Goal: Task Accomplishment & Management: Use online tool/utility

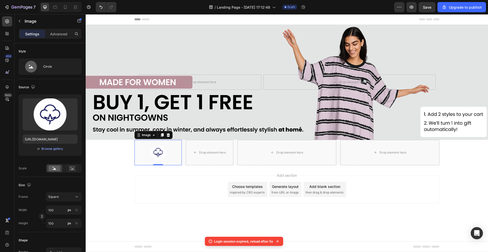
scroll to position [51, 0]
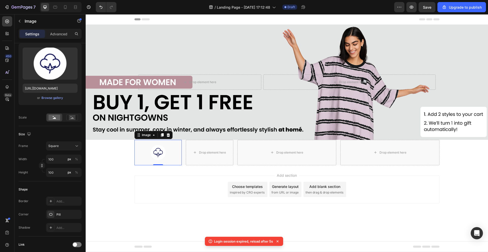
click at [199, 62] on div "Background Image" at bounding box center [287, 82] width 402 height 115
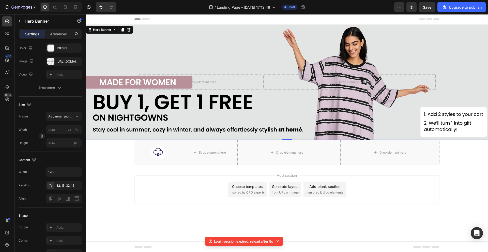
scroll to position [0, 0]
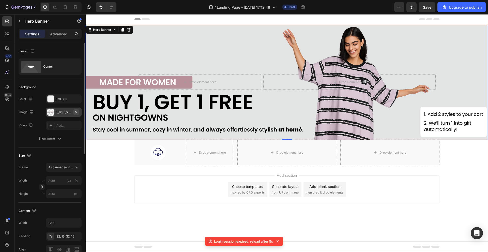
click at [76, 111] on icon "button" at bounding box center [76, 112] width 4 height 4
type input "100"
type input "Auto"
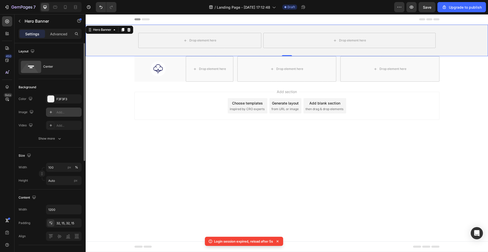
click at [61, 111] on div "Add..." at bounding box center [68, 112] width 24 height 5
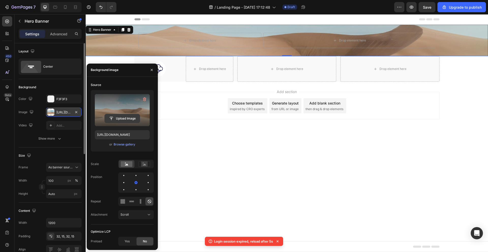
click at [115, 117] on input "file" at bounding box center [122, 118] width 35 height 9
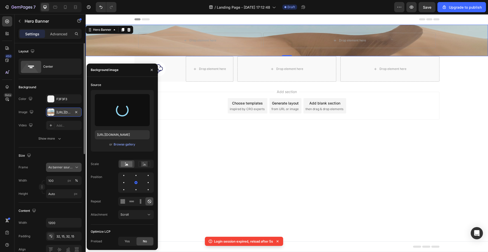
type input "https://cdn.shopify.com/s/files/1/0674/5623/7658/files/gempages_579919329915568…"
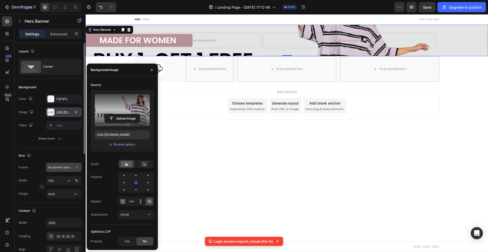
click at [58, 167] on span "As banner source" at bounding box center [60, 167] width 25 height 5
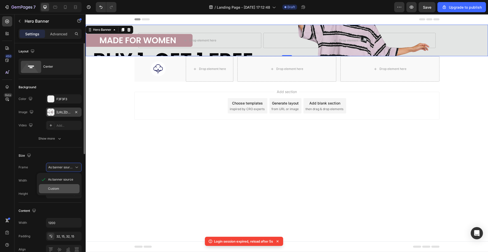
click at [59, 186] on div "Custom" at bounding box center [62, 188] width 29 height 5
click at [68, 168] on div "Custom" at bounding box center [60, 167] width 25 height 5
click at [64, 179] on span "As banner source" at bounding box center [60, 179] width 25 height 5
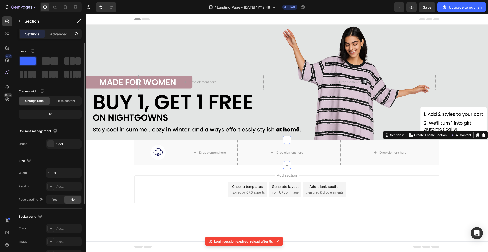
click at [111, 161] on div "Image Drop element here Row Drop element here Drop element here Row" at bounding box center [287, 152] width 402 height 25
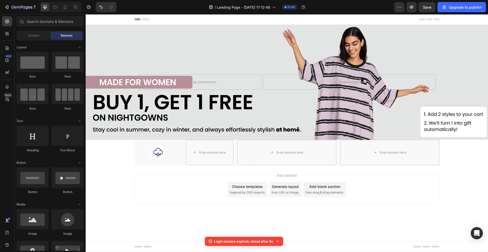
click at [121, 186] on div "Add section Choose templates inspired by CRO experts Generate layout from URL o…" at bounding box center [287, 196] width 402 height 62
click at [447, 5] on div "Upgrade to publish" at bounding box center [461, 7] width 40 height 5
click at [408, 6] on button "button" at bounding box center [411, 7] width 10 height 10
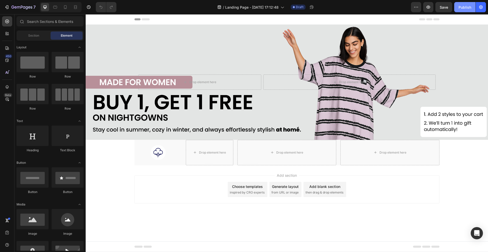
click at [461, 6] on div "Publish" at bounding box center [464, 7] width 13 height 5
click at [34, 36] on span "Section" at bounding box center [33, 35] width 11 height 5
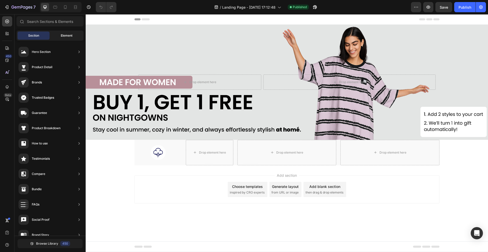
click at [70, 36] on span "Element" at bounding box center [67, 35] width 12 height 5
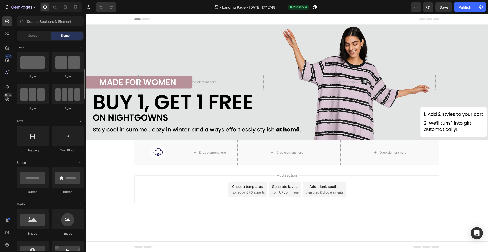
scroll to position [25, 0]
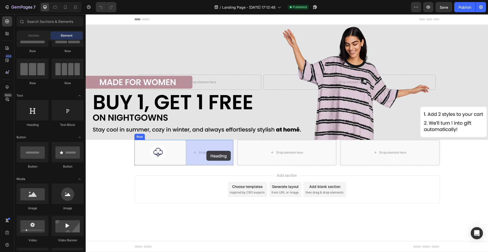
drag, startPoint x: 121, startPoint y: 124, endPoint x: 206, endPoint y: 151, distance: 89.0
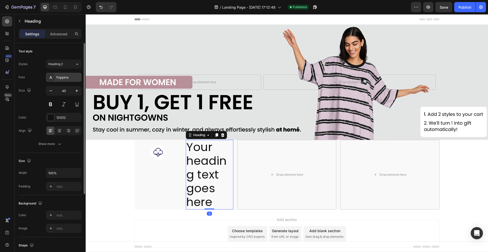
click at [65, 77] on div "Poppins" at bounding box center [68, 77] width 24 height 5
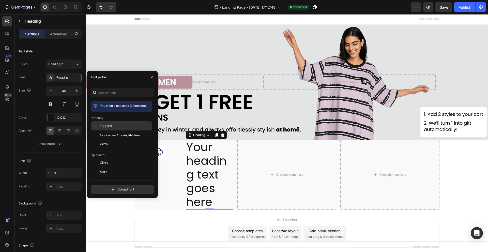
click at [110, 158] on div "Poppins" at bounding box center [121, 162] width 61 height 9
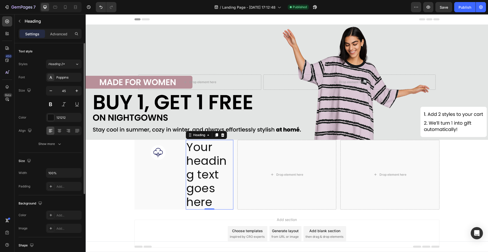
click at [55, 195] on div "Text style Styles Heading 2* Font Poppins Size 45 Color 121212 Align Show more" at bounding box center [50, 216] width 63 height 42
click at [196, 169] on h2 "Your heading text goes here" at bounding box center [209, 175] width 47 height 70
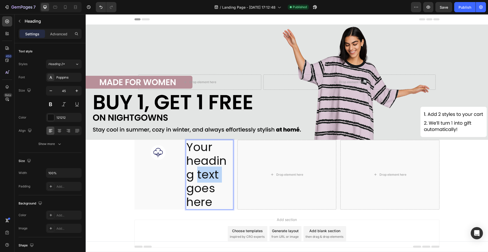
click at [196, 169] on p "Your heading text goes here" at bounding box center [209, 174] width 46 height 69
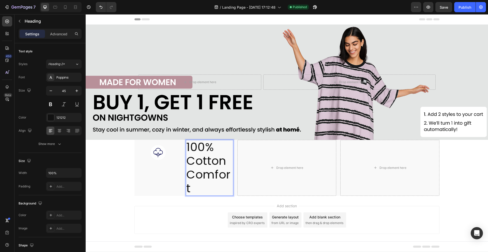
scroll to position [1, 0]
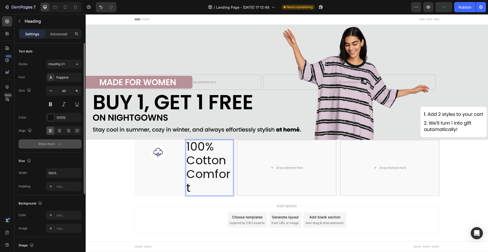
click at [58, 148] on button "Show more" at bounding box center [50, 143] width 63 height 9
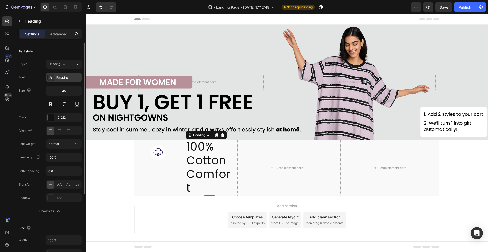
click at [73, 75] on div "Poppins" at bounding box center [68, 77] width 24 height 5
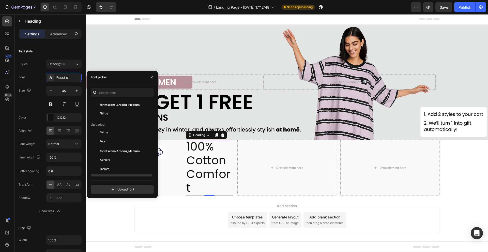
scroll to position [0, 0]
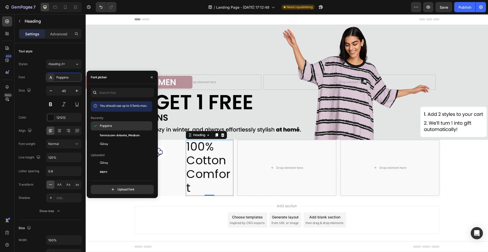
click at [109, 127] on span "Poppins" at bounding box center [106, 125] width 12 height 5
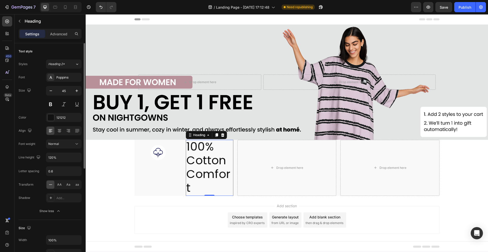
click at [34, 105] on div "Size 45" at bounding box center [50, 97] width 63 height 23
click at [56, 142] on span "Normal" at bounding box center [53, 144] width 11 height 4
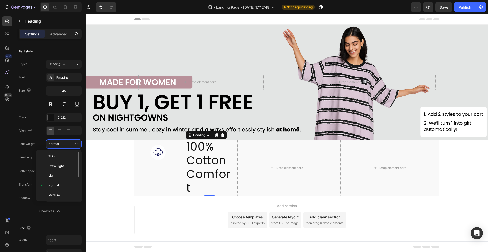
scroll to position [25, 0]
click at [59, 188] on p "Bold" at bounding box center [61, 188] width 27 height 5
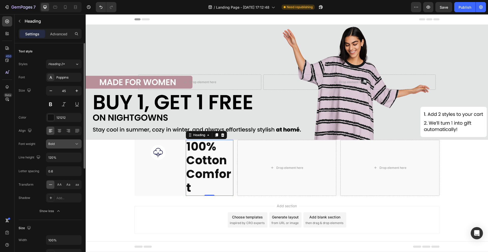
click at [60, 143] on div "Bold" at bounding box center [61, 143] width 26 height 5
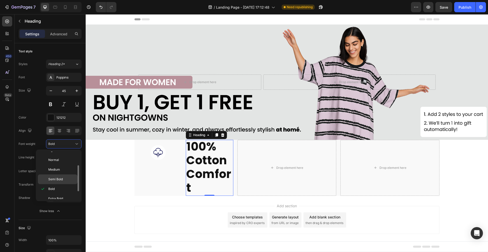
click at [61, 179] on span "Semi Bold" at bounding box center [55, 179] width 14 height 5
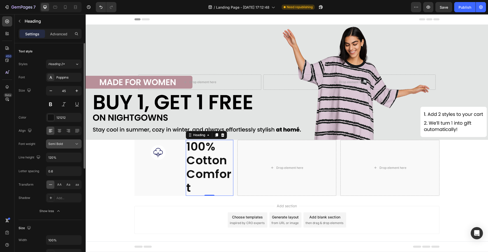
click at [63, 142] on div "Semi Bold" at bounding box center [61, 143] width 26 height 5
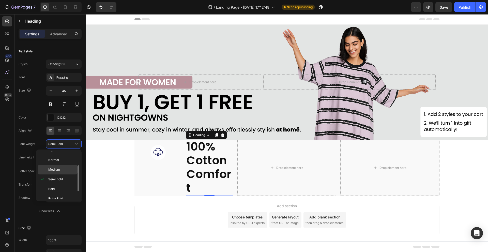
click at [64, 170] on p "Medium" at bounding box center [61, 169] width 27 height 5
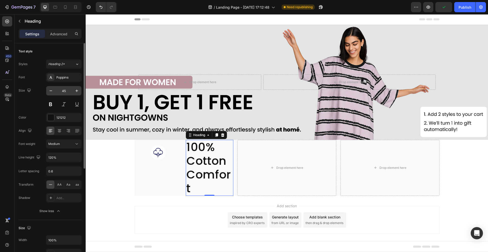
click at [63, 92] on input "45" at bounding box center [63, 90] width 17 height 9
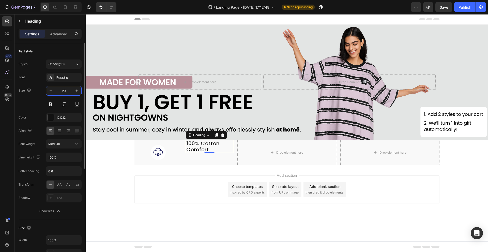
type input "20"
click at [168, 152] on img at bounding box center [157, 152] width 25 height 25
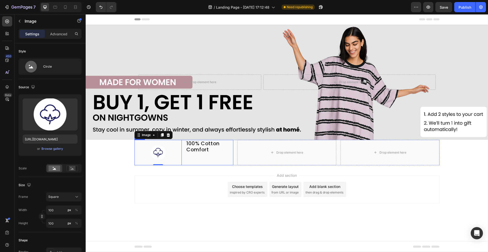
click at [184, 160] on div "Image 0 100% Cotton Comfort Heading Row" at bounding box center [183, 152] width 99 height 25
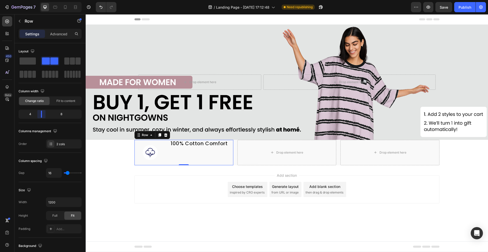
drag, startPoint x: 49, startPoint y: 114, endPoint x: 42, endPoint y: 114, distance: 7.1
click at [42, 0] on body "7 / Landing Page - Aug 27, 17:12:48 Need republishing Preview Save Publish 450 …" at bounding box center [244, 0] width 488 height 0
click at [195, 146] on p "100% Cotton Comfort" at bounding box center [201, 143] width 62 height 6
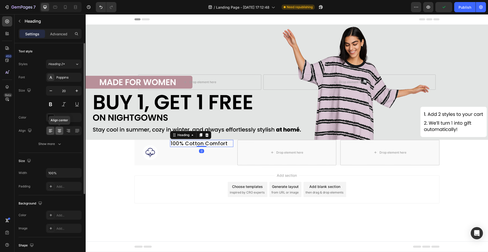
click at [59, 130] on icon at bounding box center [59, 130] width 3 height 1
click at [51, 130] on icon at bounding box center [50, 130] width 5 height 5
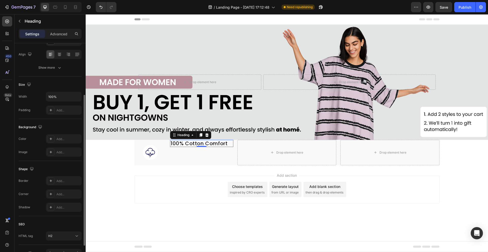
scroll to position [107, 0]
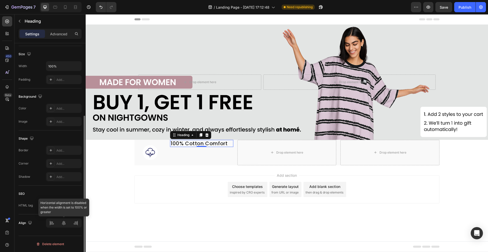
click at [66, 227] on div "Align" at bounding box center [50, 222] width 63 height 17
click at [64, 223] on div at bounding box center [64, 222] width 36 height 9
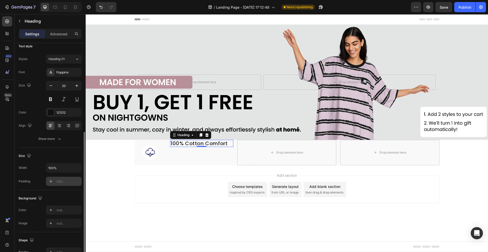
scroll to position [0, 0]
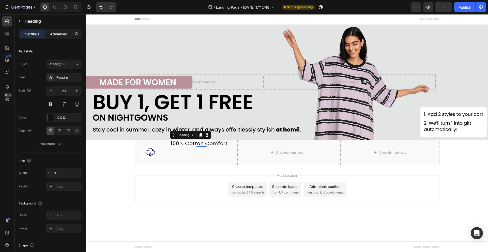
click at [57, 35] on p "Advanced" at bounding box center [58, 33] width 17 height 5
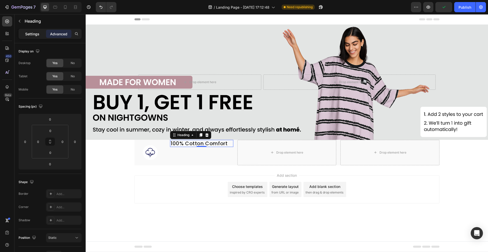
click at [34, 31] on div "Settings" at bounding box center [32, 34] width 25 height 8
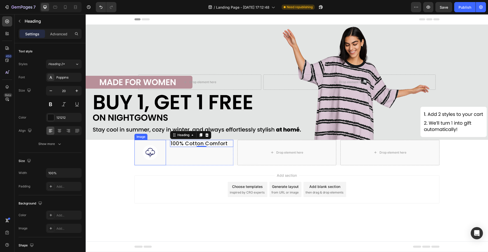
click at [152, 149] on img at bounding box center [149, 152] width 25 height 25
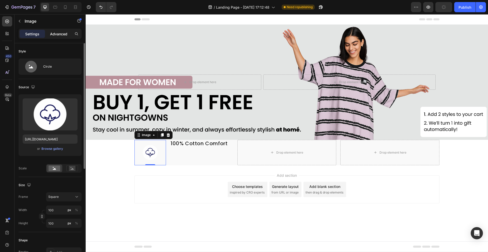
click at [55, 37] on div "Advanced" at bounding box center [58, 34] width 25 height 8
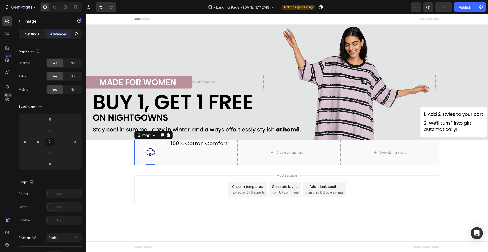
click at [33, 35] on p "Settings" at bounding box center [32, 33] width 14 height 5
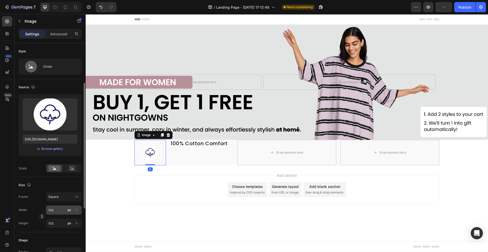
scroll to position [25, 0]
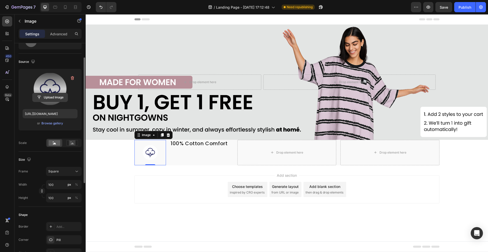
click at [43, 93] on input "file" at bounding box center [50, 97] width 35 height 9
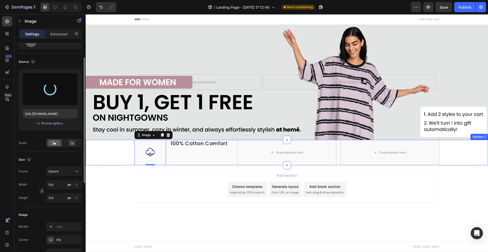
type input "https://cdn.shopify.com/s/files/1/0674/5623/7658/files/gempages_579919329915568…"
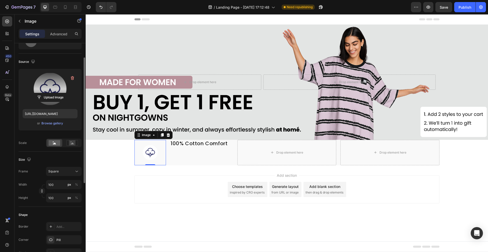
click at [121, 178] on div "Add section Choose templates inspired by CRO experts Generate layout from URL o…" at bounding box center [287, 196] width 402 height 62
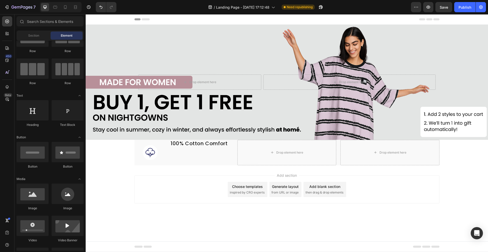
click at [150, 155] on img at bounding box center [149, 152] width 25 height 25
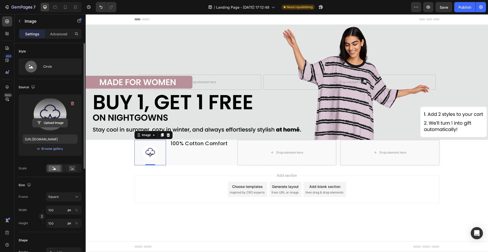
click at [63, 124] on input "file" at bounding box center [50, 122] width 35 height 9
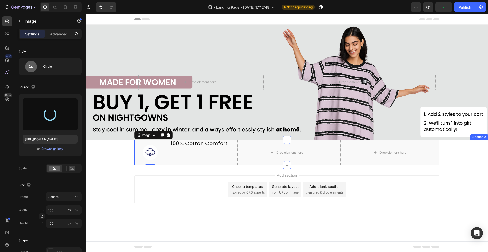
type input "https://cdn.shopify.com/s/files/1/0674/5623/7658/files/gempages_579919329915568…"
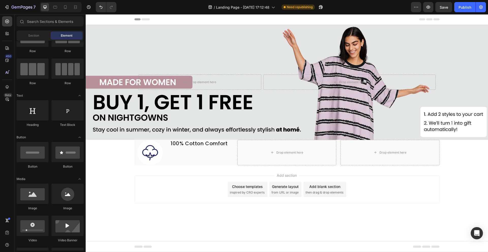
click at [125, 175] on div "Add section Choose templates inspired by CRO experts Generate layout from URL o…" at bounding box center [287, 196] width 402 height 62
click at [153, 149] on img at bounding box center [149, 152] width 25 height 25
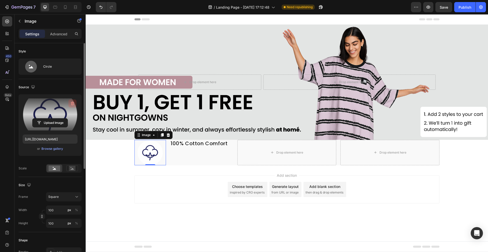
click at [72, 103] on icon "button" at bounding box center [72, 103] width 5 height 5
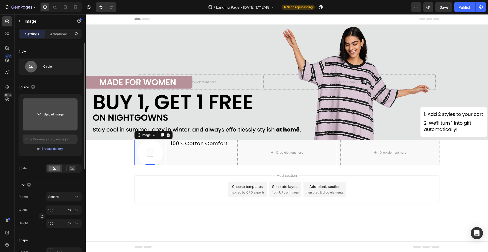
click at [35, 114] on input "file" at bounding box center [50, 114] width 35 height 9
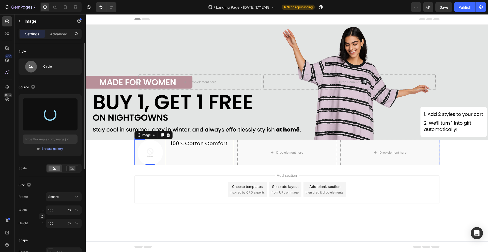
type input "https://cdn.shopify.com/s/files/1/0674/5623/7658/files/gempages_579919329915568…"
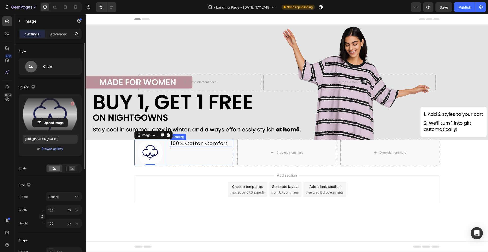
click at [194, 146] on p "100% Cotton Comfort" at bounding box center [201, 143] width 62 height 6
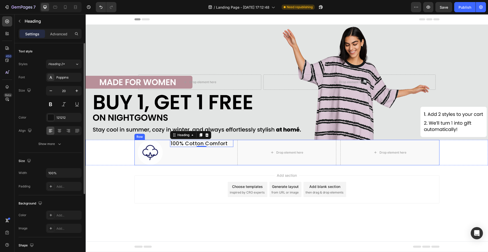
click at [235, 161] on div "Image 100% Cotton Comfort Heading 0 Row Drop element here Drop element here Row" at bounding box center [286, 152] width 305 height 25
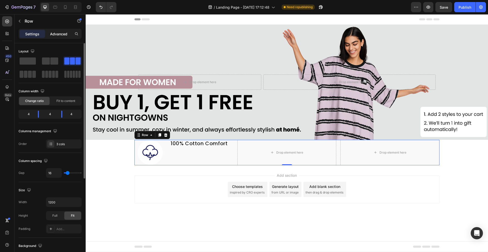
click at [55, 30] on div "Advanced" at bounding box center [58, 34] width 25 height 8
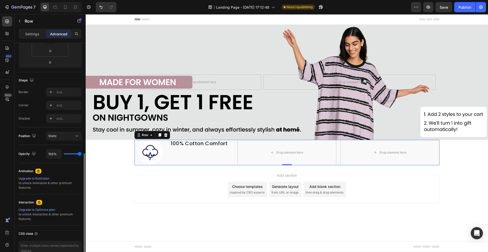
scroll to position [130, 0]
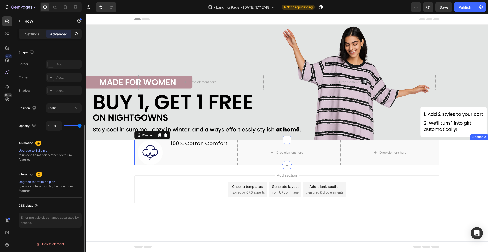
click at [117, 153] on div "Image 100% Cotton Comfort Heading Row Drop element here Drop element here Row 0" at bounding box center [287, 152] width 402 height 25
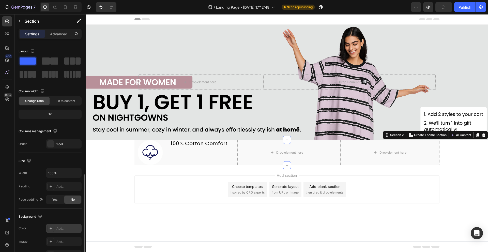
scroll to position [87, 0]
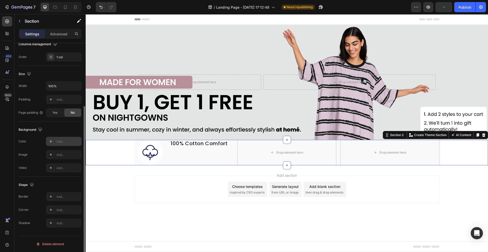
click at [57, 142] on div "Add..." at bounding box center [68, 141] width 24 height 5
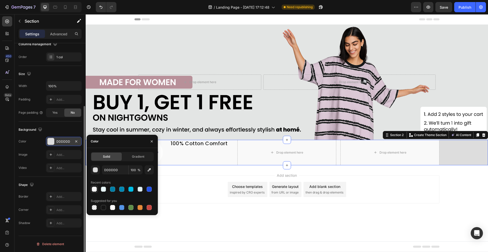
click at [95, 187] on div at bounding box center [94, 188] width 5 height 5
type input "F9F9F9"
click at [210, 166] on div "Add section Choose templates inspired by CRO experts Generate layout from URL o…" at bounding box center [287, 196] width 402 height 62
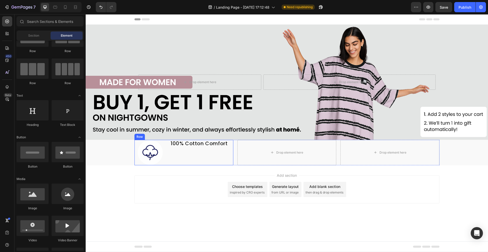
click at [201, 146] on p "100% Cotton Comfort" at bounding box center [201, 143] width 62 height 6
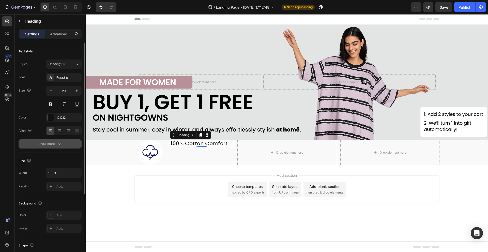
click at [53, 145] on div "Show more" at bounding box center [50, 143] width 24 height 5
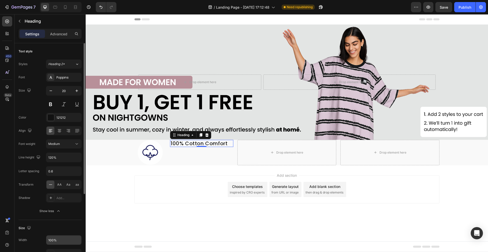
scroll to position [51, 0]
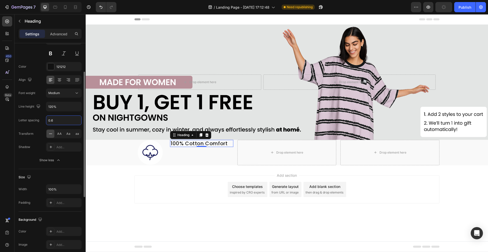
click at [55, 119] on input "0.6" at bounding box center [63, 120] width 35 height 9
type input "0"
click at [34, 119] on div "Letter spacing" at bounding box center [29, 120] width 21 height 5
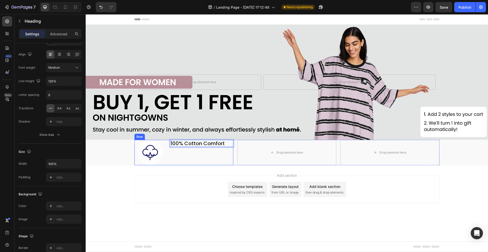
click at [180, 161] on div "100% Cotton Comfort Heading 0" at bounding box center [201, 152] width 63 height 25
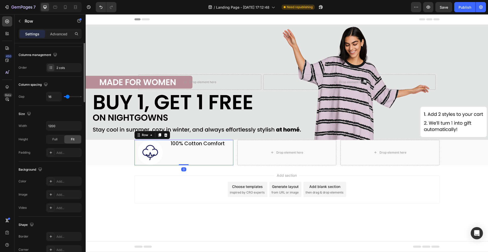
scroll to position [0, 0]
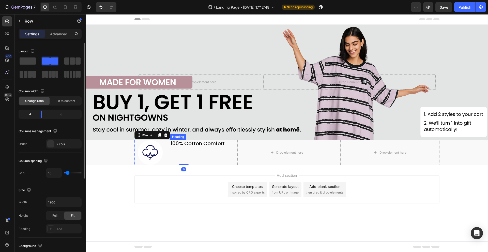
click at [180, 142] on p "100% Cotton Comfort" at bounding box center [201, 143] width 62 height 6
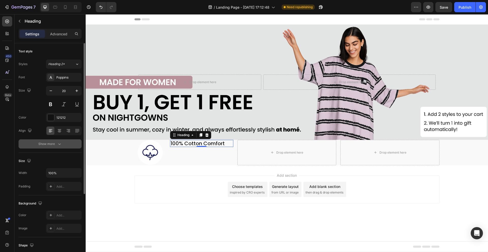
click at [50, 143] on div "Show more" at bounding box center [50, 143] width 24 height 5
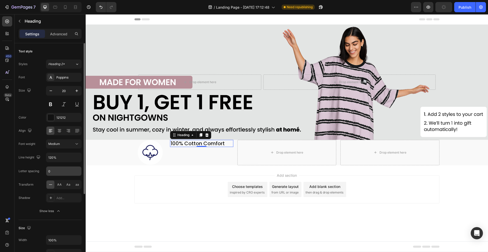
click at [61, 168] on input "0" at bounding box center [63, 170] width 35 height 9
type input "-0.2"
click at [185, 167] on div "Add section Choose templates inspired by CRO experts Generate layout from URL o…" at bounding box center [287, 196] width 402 height 62
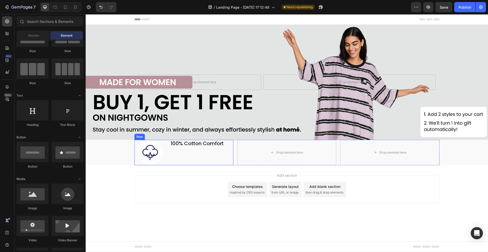
click at [189, 148] on div "100% Cotton Comfort Heading" at bounding box center [201, 152] width 63 height 25
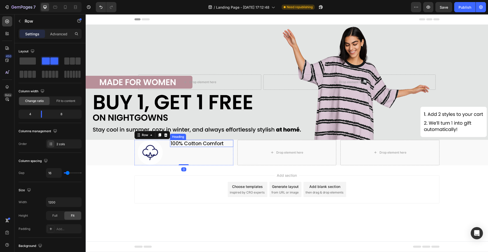
click at [187, 143] on p "100% Cotton Comfort" at bounding box center [201, 143] width 62 height 6
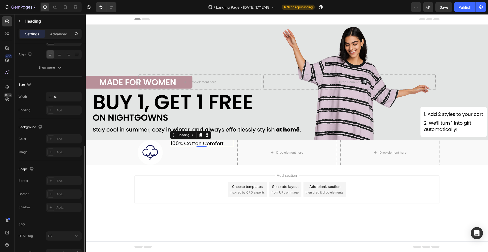
scroll to position [107, 0]
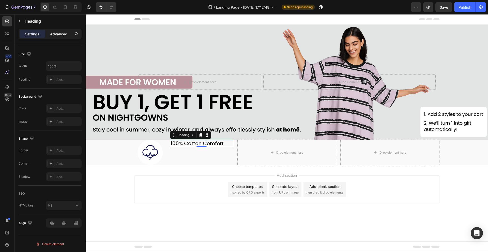
click at [65, 34] on p "Advanced" at bounding box center [58, 33] width 17 height 5
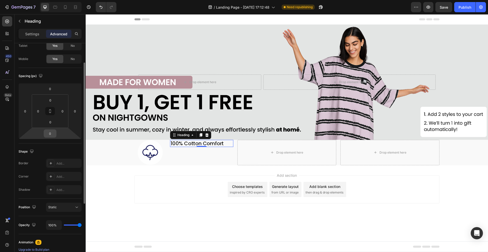
scroll to position [0, 0]
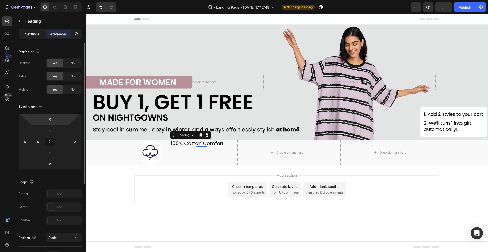
click at [36, 34] on p "Settings" at bounding box center [32, 33] width 14 height 5
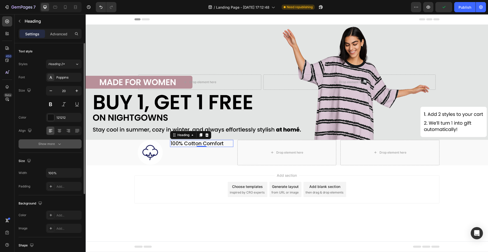
click at [49, 141] on div "Show more" at bounding box center [50, 143] width 24 height 5
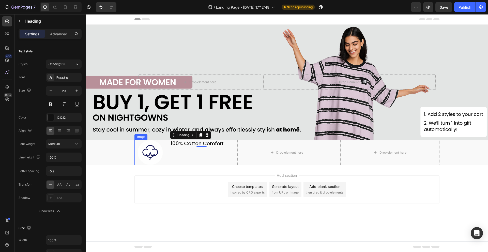
click at [147, 153] on img at bounding box center [149, 152] width 25 height 25
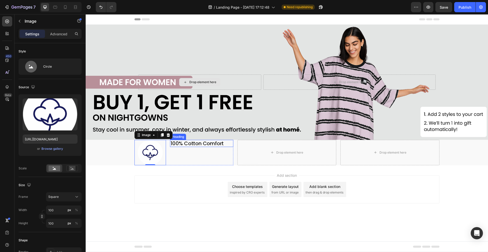
click at [197, 145] on p "100% Cotton Comfort" at bounding box center [201, 143] width 62 height 6
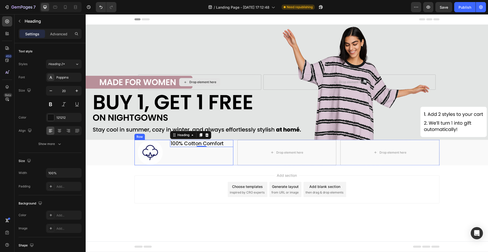
click at [196, 152] on div "100% Cotton Comfort Heading 0" at bounding box center [201, 152] width 63 height 25
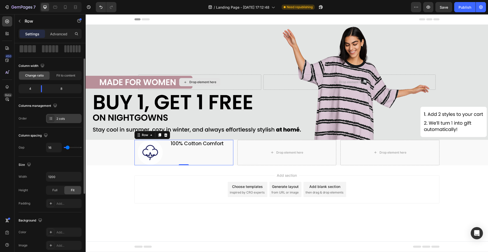
scroll to position [51, 0]
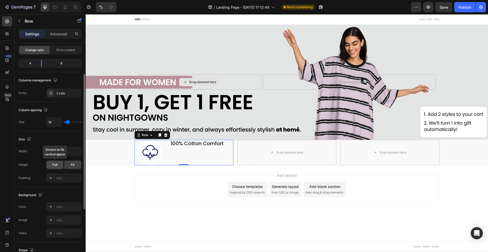
click at [58, 167] on div "Full" at bounding box center [54, 165] width 17 height 8
click at [72, 164] on span "Fit" at bounding box center [73, 164] width 4 height 5
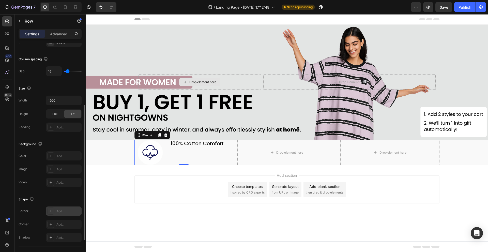
scroll to position [145, 0]
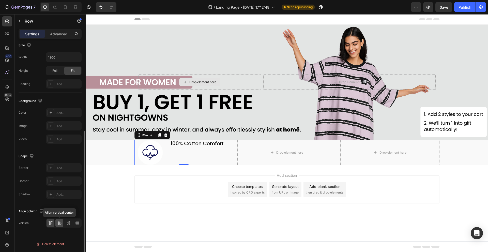
click at [62, 219] on div at bounding box center [59, 223] width 8 height 8
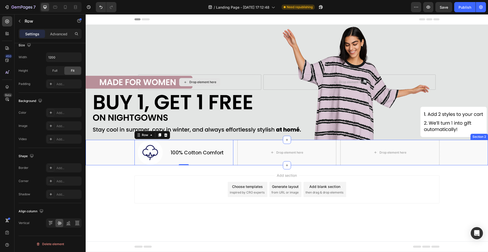
click at [120, 162] on div "Image 100% Cotton Comfort Heading Row 0 Drop element here Drop element here Row" at bounding box center [287, 152] width 402 height 25
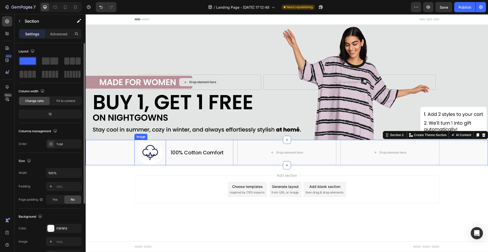
click at [139, 152] on img at bounding box center [149, 152] width 25 height 25
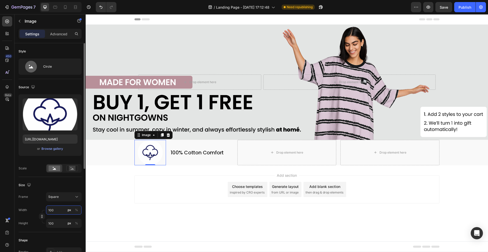
click at [51, 209] on input "100" at bounding box center [64, 209] width 36 height 9
click at [65, 198] on div "Square" at bounding box center [60, 196] width 25 height 5
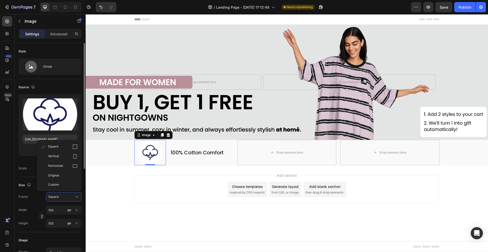
click at [30, 199] on div "Frame Square Square Vertical Horizontal Original Custom" at bounding box center [50, 196] width 63 height 9
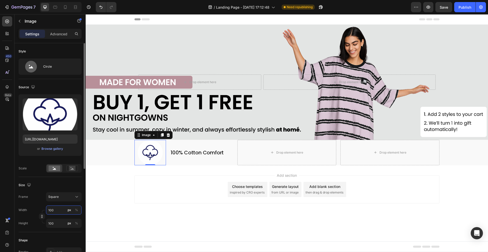
click at [56, 209] on input "100" at bounding box center [64, 209] width 36 height 9
type input "1"
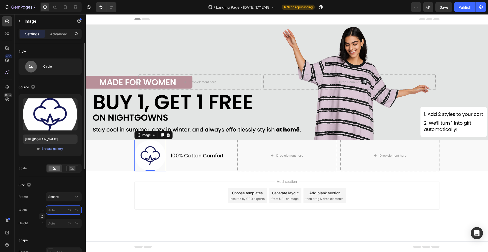
type input "2"
type input "20"
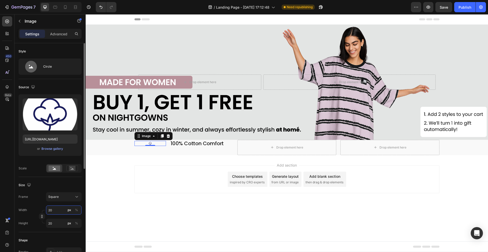
type input "2"
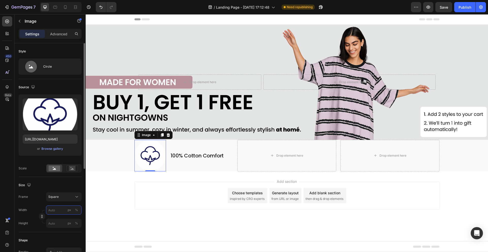
type input "2"
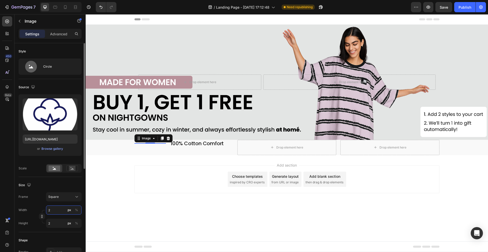
type input "25"
type input "250"
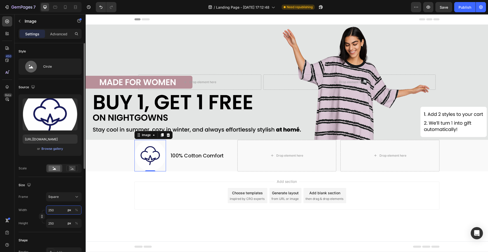
type input "25"
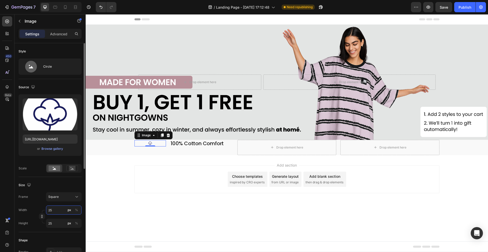
type input "2"
type input "5"
type input "59"
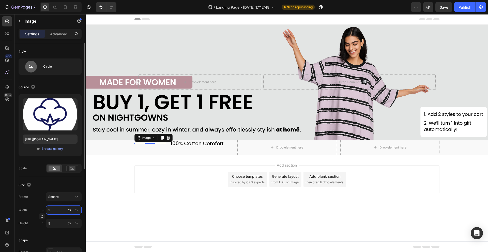
type input "59"
type input "590"
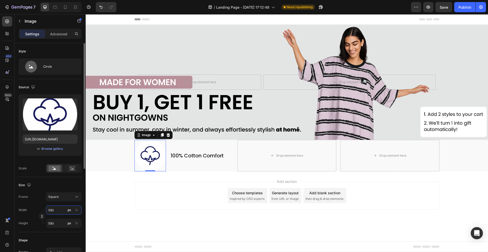
type input "59"
type input "5"
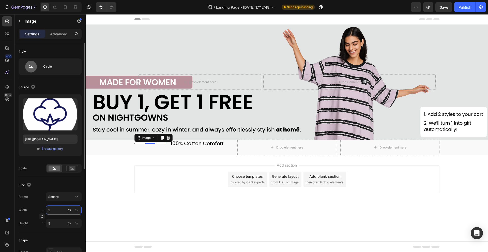
type input "50"
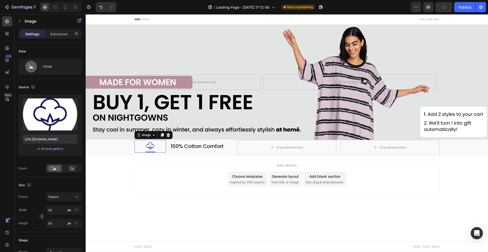
click at [127, 188] on div "Add section Choose templates inspired by CRO experts Generate layout from URL o…" at bounding box center [287, 186] width 402 height 62
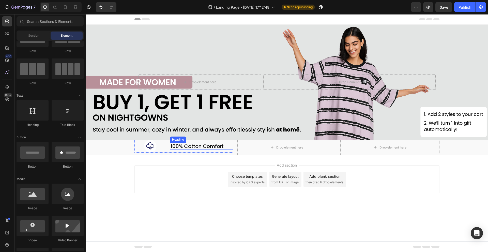
click at [183, 146] on p "100% Cotton Comfort" at bounding box center [201, 146] width 62 height 6
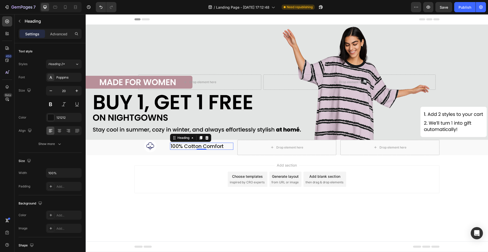
click at [129, 160] on div "Add section Choose templates inspired by CRO experts Generate layout from URL o…" at bounding box center [287, 186] width 402 height 62
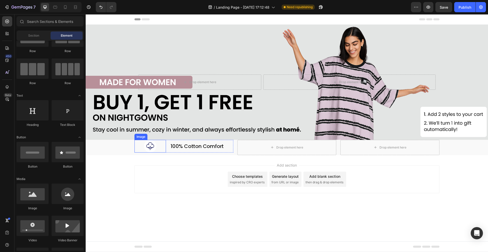
click at [153, 149] on img at bounding box center [150, 146] width 13 height 13
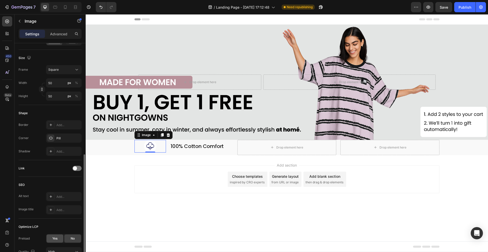
scroll to position [173, 0]
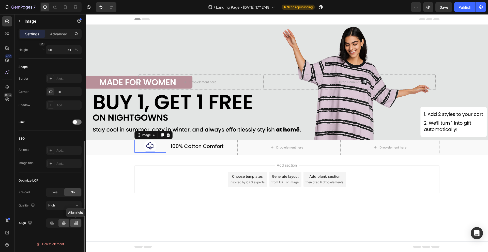
click at [73, 222] on icon at bounding box center [75, 222] width 5 height 5
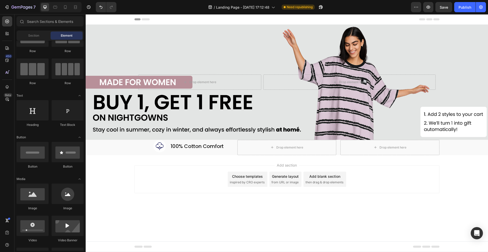
click at [124, 194] on div "Add section Choose templates inspired by CRO experts Generate layout from URL o…" at bounding box center [287, 186] width 402 height 62
click at [160, 149] on img at bounding box center [159, 146] width 13 height 13
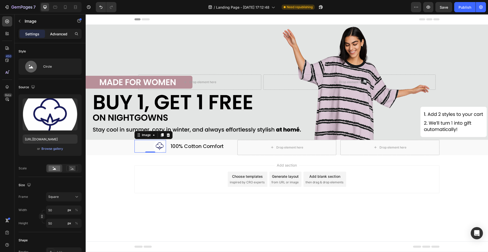
click at [59, 31] on p "Advanced" at bounding box center [58, 33] width 17 height 5
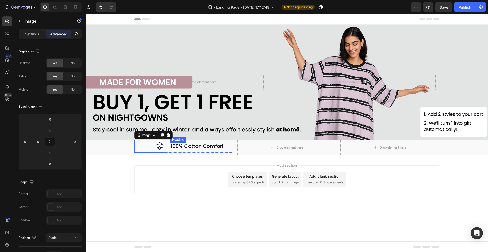
click at [181, 145] on p "100% Cotton Comfort" at bounding box center [201, 146] width 62 height 6
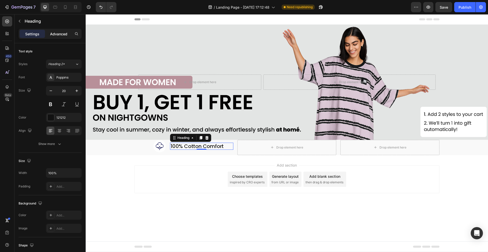
click at [55, 34] on p "Advanced" at bounding box center [58, 33] width 17 height 5
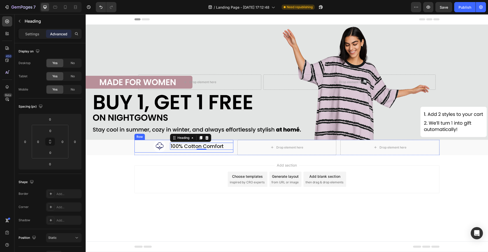
click at [169, 150] on div "Image 100% Cotton Comfort Heading 0 Row" at bounding box center [183, 146] width 99 height 13
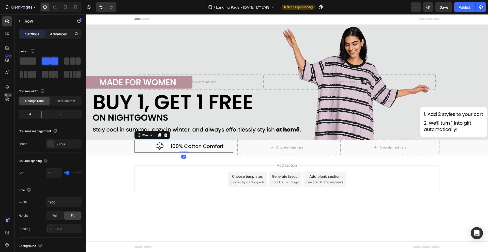
click at [59, 32] on p "Advanced" at bounding box center [58, 33] width 17 height 5
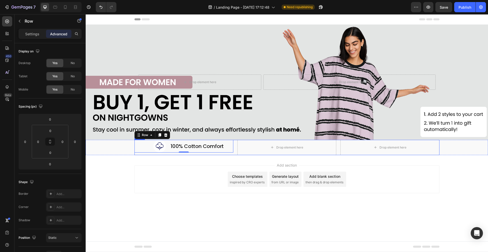
click at [143, 154] on div "Image 100% Cotton Comfort Heading Row 0" at bounding box center [183, 147] width 99 height 15
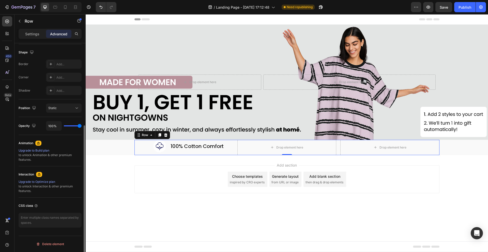
scroll to position [28, 0]
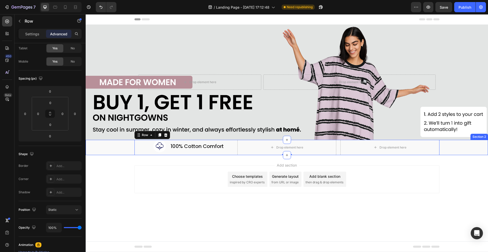
click at [125, 151] on div "Image 100% Cotton Comfort Heading Row Drop element here Drop element here Row 0" at bounding box center [287, 147] width 402 height 15
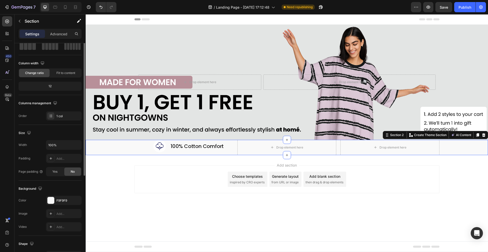
scroll to position [0, 0]
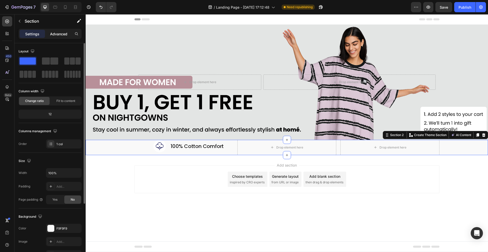
click at [57, 36] on p "Advanced" at bounding box center [58, 33] width 17 height 5
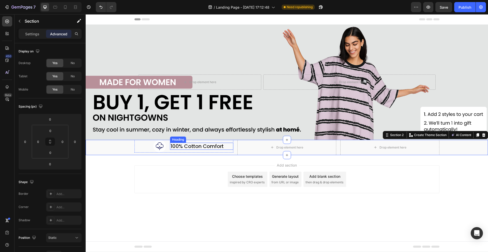
click at [159, 146] on img at bounding box center [159, 146] width 13 height 13
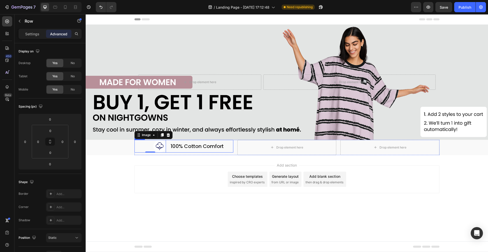
click at [168, 151] on div "Image 0 100% Cotton Comfort Heading Row" at bounding box center [183, 146] width 99 height 13
click at [118, 148] on div "Image 100% Cotton Comfort Heading Row 0 Drop element here Drop element here Row" at bounding box center [287, 147] width 402 height 15
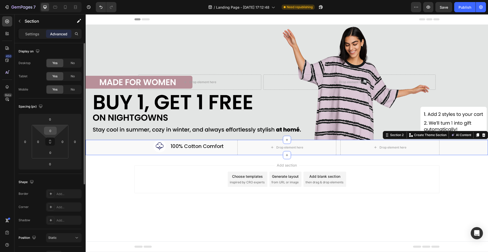
click at [55, 130] on input "0" at bounding box center [50, 131] width 10 height 8
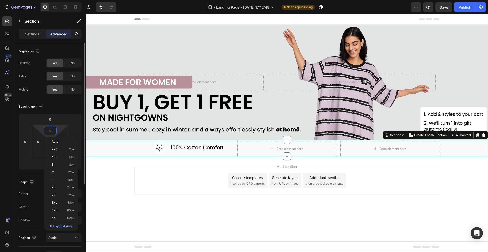
type input "5"
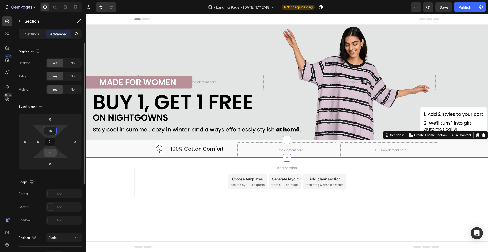
type input "1"
type input "8"
type input "7"
click at [51, 153] on input "0" at bounding box center [50, 153] width 10 height 8
type input "7"
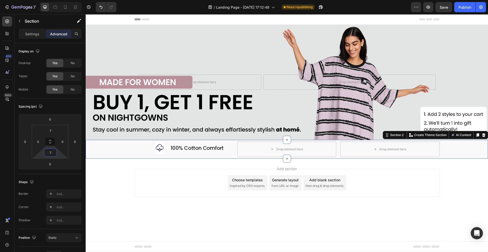
click at [116, 174] on div "Add section Choose templates inspired by CRO experts Generate layout from URL o…" at bounding box center [287, 189] width 402 height 62
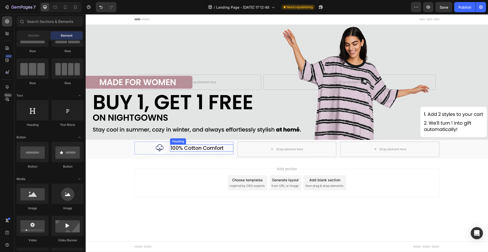
click at [177, 147] on p "100% Cotton Comfort" at bounding box center [201, 148] width 62 height 6
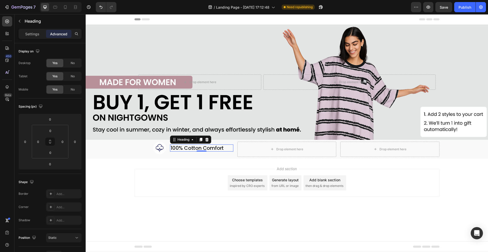
click at [159, 146] on img at bounding box center [159, 147] width 13 height 13
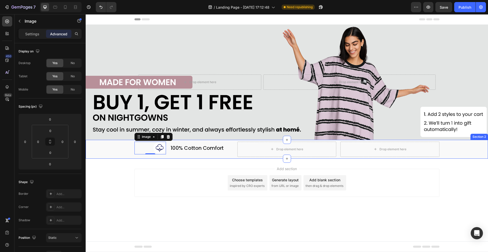
click at [208, 158] on div "Image 0 100% Cotton Comfort Heading Row Drop element here Drop element here Row…" at bounding box center [287, 149] width 402 height 19
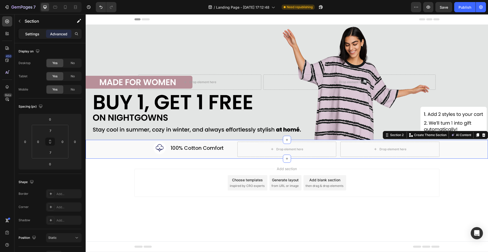
click at [33, 36] on p "Settings" at bounding box center [32, 33] width 14 height 5
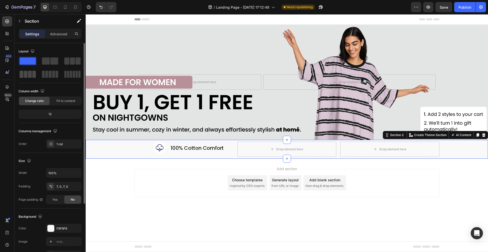
click at [28, 73] on span at bounding box center [30, 74] width 4 height 7
click at [123, 143] on div "Image 100% Cotton Comfort Heading Row Drop element here Drop element here Row" at bounding box center [287, 148] width 402 height 15
click at [235, 154] on div "Image 100% Cotton Comfort Heading Row Drop element here Drop element here Row" at bounding box center [286, 148] width 305 height 15
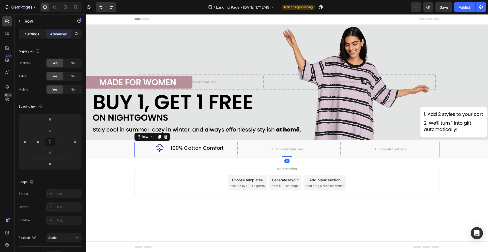
click at [32, 31] on p "Settings" at bounding box center [32, 33] width 14 height 5
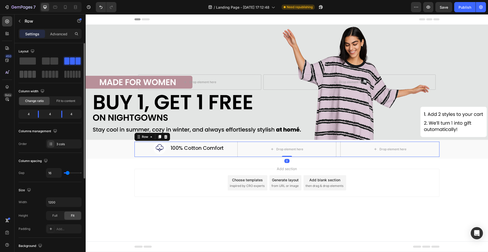
click at [27, 73] on span at bounding box center [26, 74] width 4 height 7
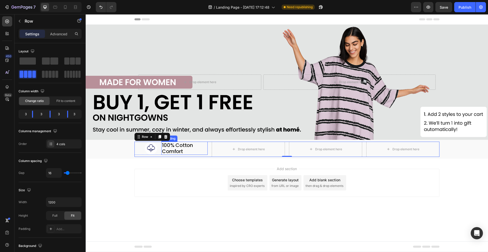
click at [177, 148] on p "100% Cotton Comfort" at bounding box center [184, 148] width 45 height 12
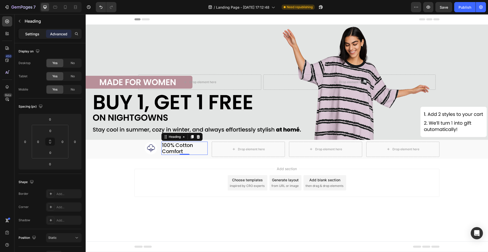
click at [34, 33] on p "Settings" at bounding box center [32, 33] width 14 height 5
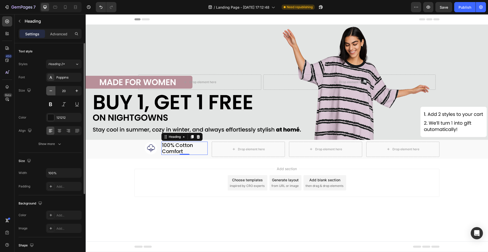
click at [53, 91] on icon "button" at bounding box center [50, 90] width 5 height 5
click at [78, 91] on icon "button" at bounding box center [76, 90] width 5 height 5
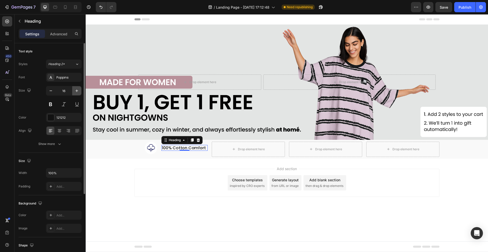
type input "17"
click at [160, 161] on div "Add section Choose templates inspired by CRO experts Generate layout from URL o…" at bounding box center [287, 189] width 402 height 62
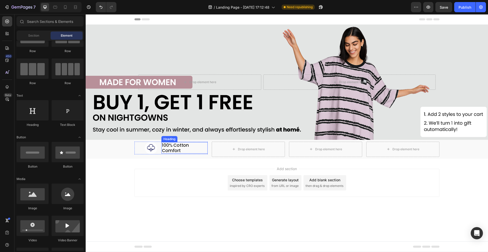
click at [195, 150] on p "100% Cotton Comfort" at bounding box center [184, 147] width 45 height 10
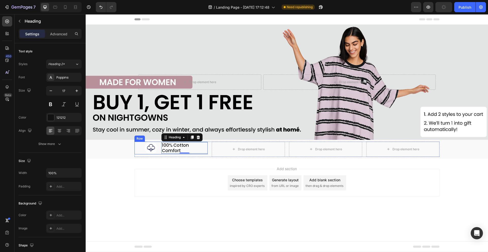
click at [172, 153] on div "100% Cotton Comfort Heading 0" at bounding box center [184, 147] width 46 height 13
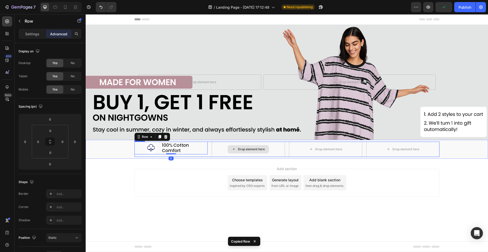
click at [220, 152] on div "Drop element here" at bounding box center [248, 148] width 73 height 15
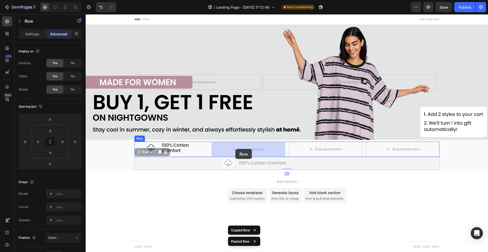
drag, startPoint x: 143, startPoint y: 150, endPoint x: 216, endPoint y: 151, distance: 72.6
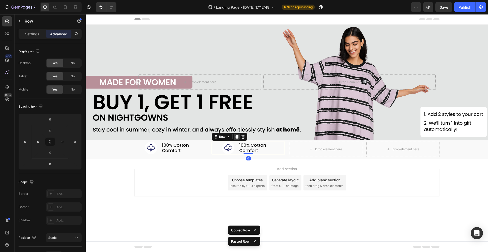
click at [236, 136] on icon at bounding box center [236, 137] width 3 height 4
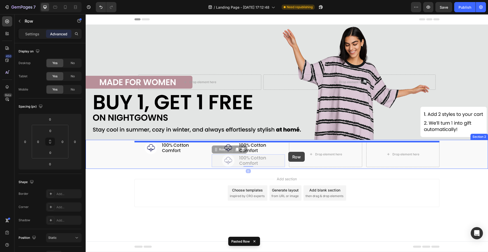
drag, startPoint x: 221, startPoint y: 150, endPoint x: 302, endPoint y: 149, distance: 80.8
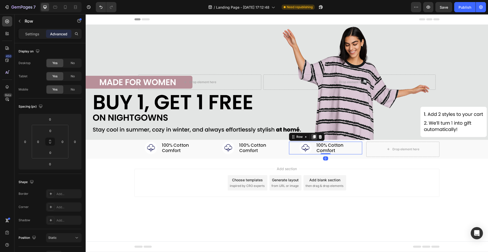
click at [313, 136] on icon at bounding box center [314, 137] width 4 height 4
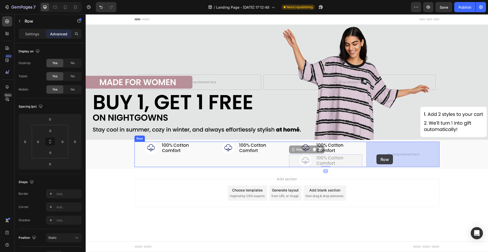
drag, startPoint x: 298, startPoint y: 151, endPoint x: 376, endPoint y: 154, distance: 78.1
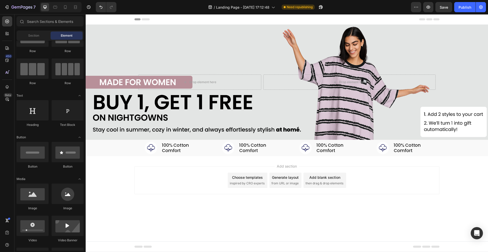
click at [378, 163] on div "Add section Choose templates inspired by CRO experts Generate layout from URL o…" at bounding box center [287, 187] width 402 height 62
click at [225, 147] on img at bounding box center [228, 147] width 13 height 13
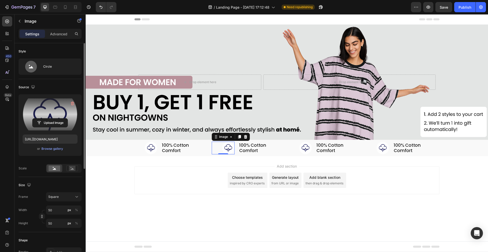
click at [40, 111] on label at bounding box center [50, 114] width 55 height 32
click at [40, 118] on input "file" at bounding box center [50, 122] width 35 height 9
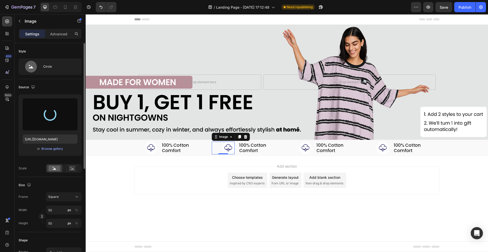
type input "https://cdn.shopify.com/s/files/1/0674/5623/7658/files/gempages_579919329915568…"
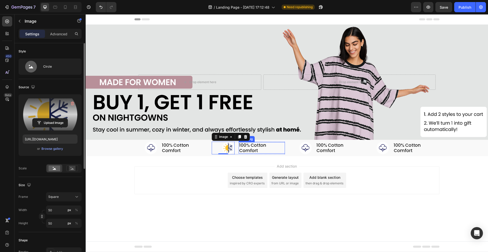
click at [247, 148] on h2 "100% Cotton Comfort" at bounding box center [261, 147] width 46 height 11
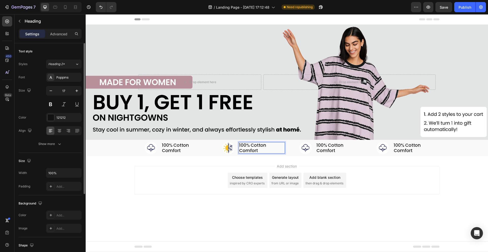
click at [247, 148] on h2 "100% Cotton Comfort" at bounding box center [261, 147] width 46 height 11
click at [247, 148] on p "100% Cotton Comfort" at bounding box center [261, 147] width 45 height 10
click at [327, 149] on h2 "100% Cotton Comfort" at bounding box center [339, 147] width 46 height 11
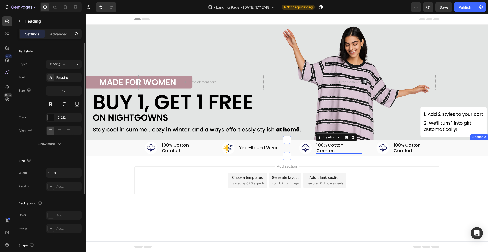
click at [126, 149] on div "Image 100% Cotton Comfort Heading Row Image Year-Round Wear Heading Row Image 1…" at bounding box center [287, 147] width 402 height 13
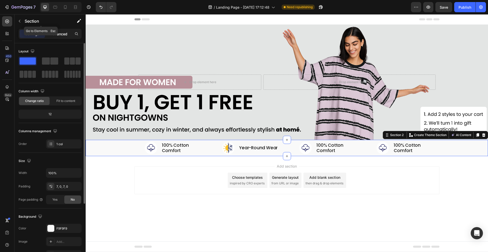
drag, startPoint x: 49, startPoint y: 29, endPoint x: 54, endPoint y: 33, distance: 5.9
click at [54, 33] on div "Settings Advanced" at bounding box center [50, 34] width 63 height 10
click at [54, 33] on p "Advanced" at bounding box center [58, 33] width 17 height 5
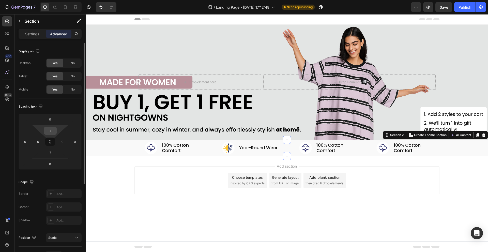
click at [54, 130] on input "7" at bounding box center [50, 131] width 10 height 8
type input "5"
click at [49, 153] on input "7" at bounding box center [50, 153] width 10 height 8
type input "5"
click at [41, 176] on div "Shape Border Add... Corner Add... Shadow Add..." at bounding box center [50, 201] width 63 height 55
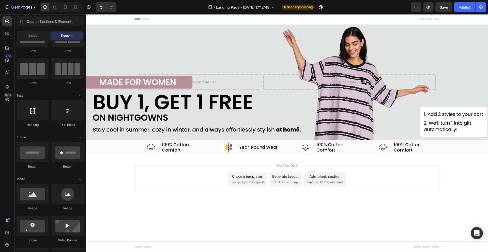
click at [129, 163] on div "Add section Choose templates inspired by CRO experts Generate layout from URL o…" at bounding box center [287, 186] width 402 height 62
click at [302, 146] on img at bounding box center [305, 147] width 13 height 13
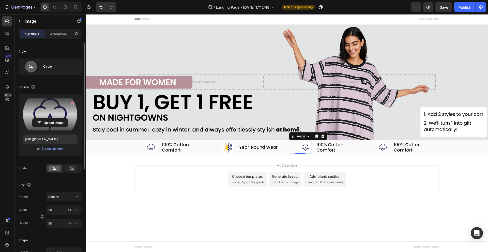
click at [56, 114] on label at bounding box center [50, 114] width 55 height 32
click at [56, 118] on input "file" at bounding box center [50, 122] width 35 height 9
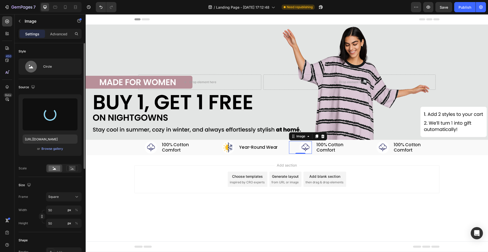
type input "https://cdn.shopify.com/s/files/1/0674/5623/7658/files/gempages_579919329915568…"
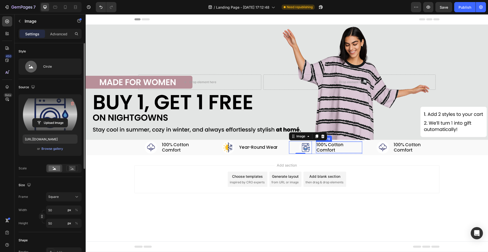
click at [344, 147] on h2 "100% Cotton Comfort" at bounding box center [339, 146] width 46 height 11
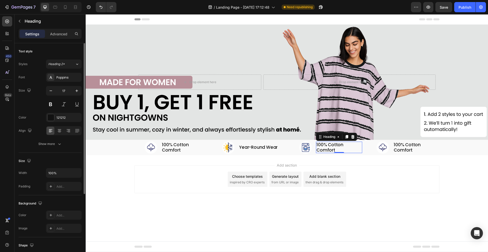
click at [344, 147] on h2 "100% Cotton Comfort" at bounding box center [339, 146] width 46 height 11
click at [354, 158] on div "Add section Choose templates inspired by CRO experts Generate layout from URL o…" at bounding box center [287, 186] width 402 height 62
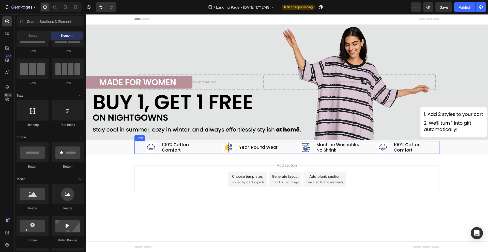
click at [210, 150] on div "Image 100% Cotton Comfort Heading Row Image Year-Round Wear Heading Row Image M…" at bounding box center [286, 147] width 305 height 13
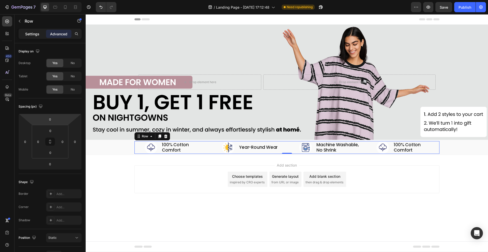
click at [35, 31] on p "Settings" at bounding box center [32, 33] width 14 height 5
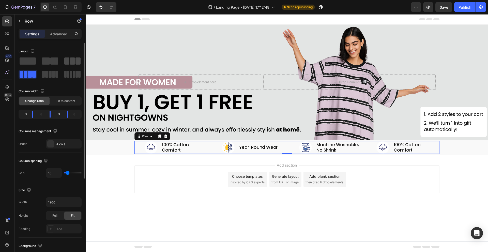
click at [71, 62] on span at bounding box center [72, 60] width 5 height 7
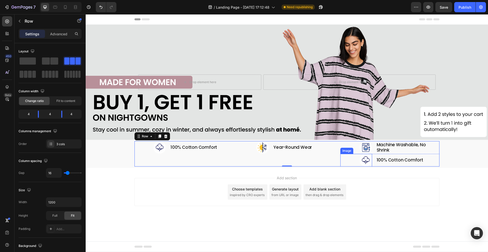
click at [355, 161] on div at bounding box center [355, 160] width 31 height 13
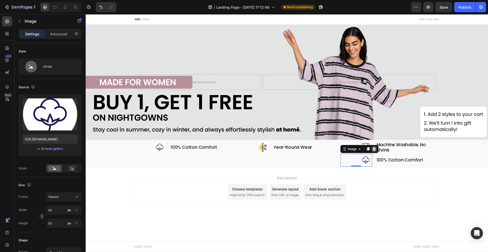
click at [376, 148] on div at bounding box center [374, 149] width 6 height 6
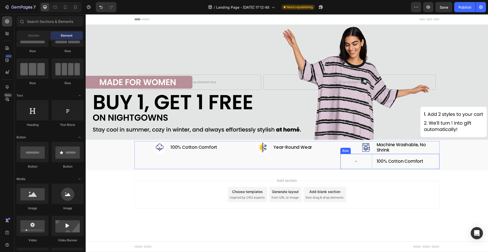
click at [373, 165] on div "100% Cotton Comfort Heading Row" at bounding box center [389, 161] width 99 height 15
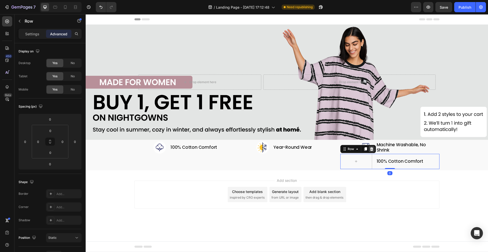
click at [370, 149] on icon at bounding box center [371, 149] width 4 height 4
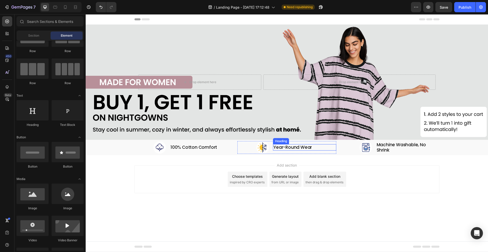
click at [353, 149] on div at bounding box center [355, 147] width 31 height 13
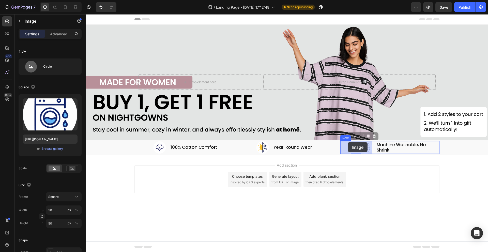
drag, startPoint x: 349, startPoint y: 136, endPoint x: 348, endPoint y: 142, distance: 6.3
click at [374, 151] on div "Image 0 Machine Washable, No Shrink Heading Row" at bounding box center [389, 147] width 99 height 13
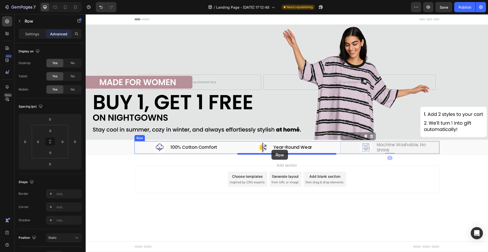
drag, startPoint x: 350, startPoint y: 137, endPoint x: 271, endPoint y: 150, distance: 79.4
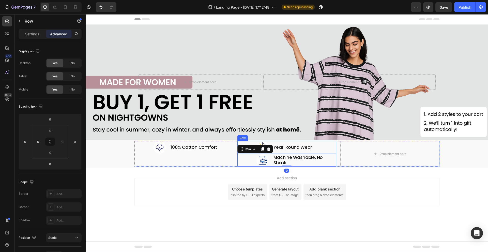
click at [269, 142] on div "Image Year-Round Wear Heading Row" at bounding box center [286, 147] width 99 height 13
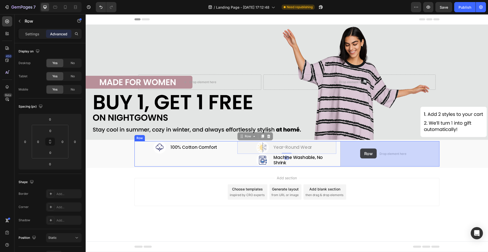
drag, startPoint x: 248, startPoint y: 137, endPoint x: 361, endPoint y: 149, distance: 113.4
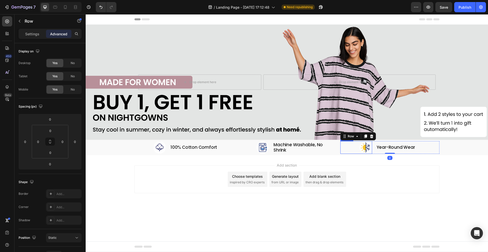
click at [365, 147] on img at bounding box center [365, 147] width 13 height 13
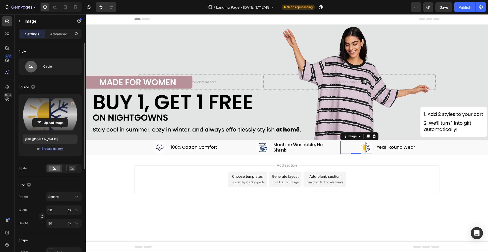
click at [56, 115] on label at bounding box center [50, 114] width 55 height 32
click at [56, 118] on input "file" at bounding box center [50, 122] width 35 height 9
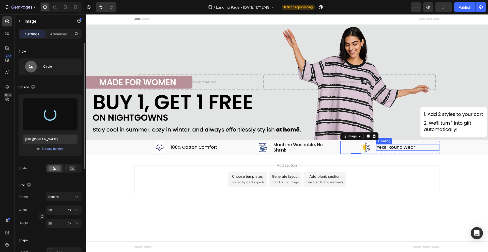
type input "https://cdn.shopify.com/s/files/1/0674/5623/7658/files/gempages_579919329915568…"
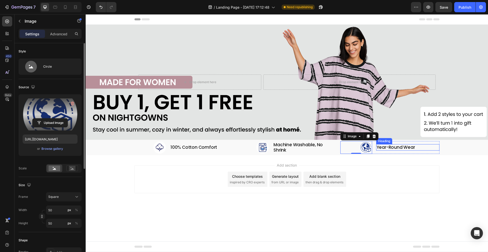
click at [386, 148] on h2 "Year-Round Wear" at bounding box center [407, 147] width 63 height 6
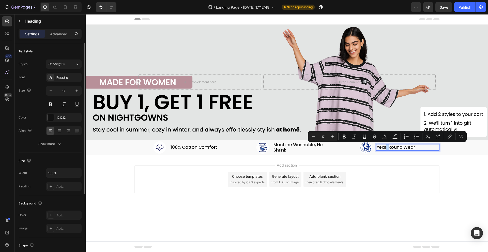
click at [386, 148] on p "Year-Round Wear" at bounding box center [407, 147] width 62 height 5
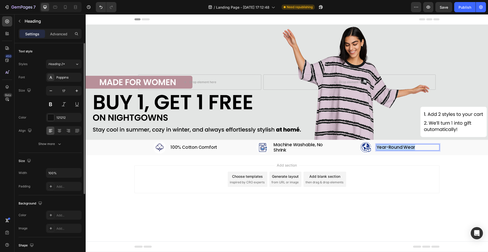
click at [386, 148] on p "Year-Round Wear" at bounding box center [407, 147] width 62 height 5
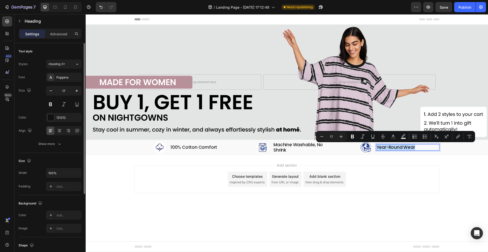
click at [386, 148] on p "Year-Round Wear" at bounding box center [407, 147] width 62 height 5
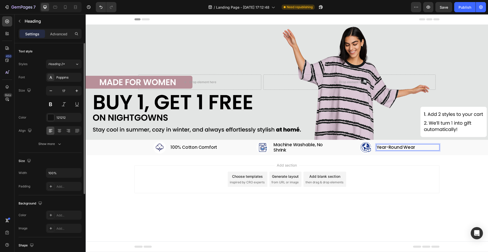
click at [386, 148] on p "Year-Round Wear" at bounding box center [407, 147] width 62 height 5
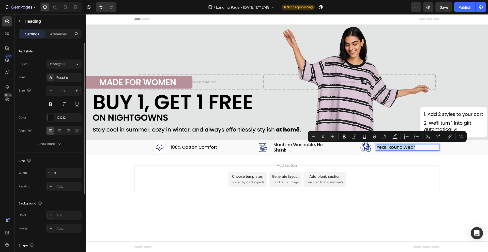
click at [386, 148] on p "Year-Round Wear" at bounding box center [407, 147] width 62 height 5
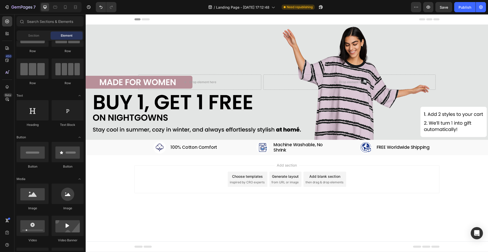
click at [362, 163] on div "Add section Choose templates inspired by CRO experts Generate layout from URL o…" at bounding box center [287, 186] width 402 height 62
click at [295, 145] on h2 "Machine Washable, No Shrink" at bounding box center [304, 146] width 63 height 11
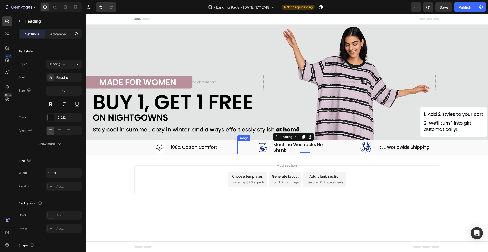
click at [263, 144] on img at bounding box center [262, 147] width 13 height 13
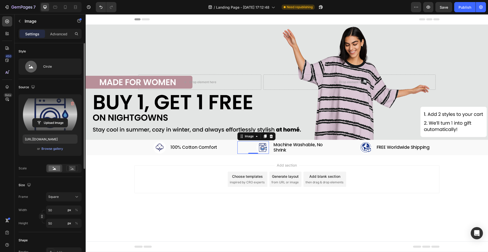
click at [57, 117] on label at bounding box center [50, 114] width 55 height 32
click at [57, 118] on input "file" at bounding box center [50, 122] width 35 height 9
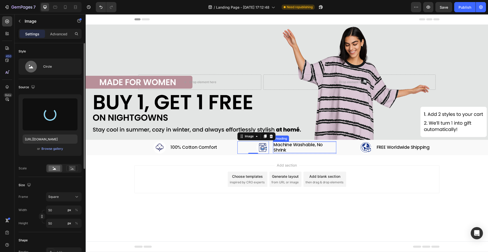
click at [281, 145] on h2 "Machine Washable, No Shrink" at bounding box center [304, 146] width 63 height 11
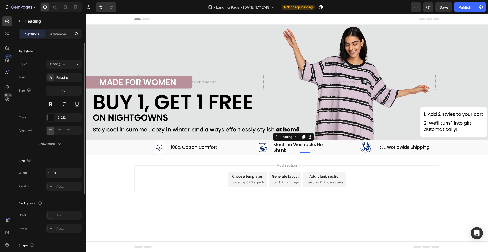
click at [281, 145] on h2 "Machine Washable, No Shrink" at bounding box center [304, 146] width 63 height 11
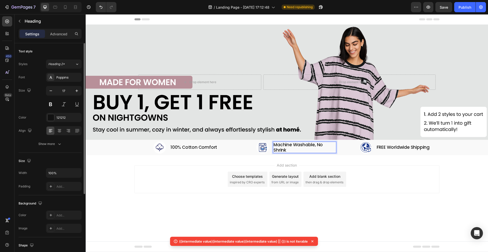
click at [281, 145] on p "Machine Washable, No Shrink" at bounding box center [304, 147] width 62 height 10
click at [278, 144] on strong "2. Year-Round Wear" at bounding box center [295, 144] width 44 height 6
click at [317, 146] on p "Year-Round Wear" at bounding box center [304, 147] width 62 height 5
click at [266, 155] on div "Add section Choose templates inspired by CRO experts Generate layout from URL o…" at bounding box center [287, 186] width 402 height 62
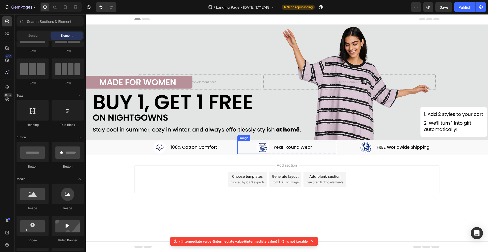
click at [264, 148] on img at bounding box center [262, 147] width 13 height 13
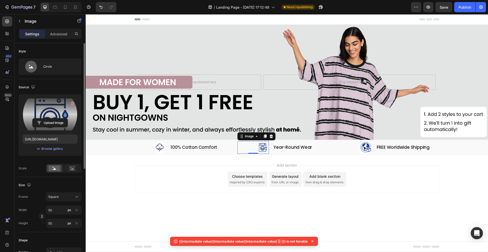
click at [60, 114] on label at bounding box center [50, 114] width 55 height 32
click at [60, 118] on input "file" at bounding box center [50, 122] width 35 height 9
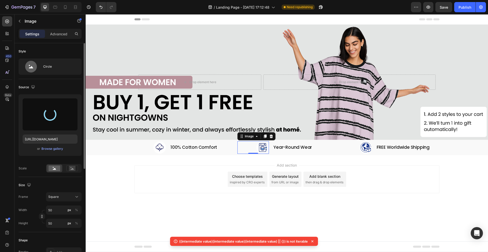
type input "https://cdn.shopify.com/s/files/1/0674/5623/7658/files/gempages_579919329915568…"
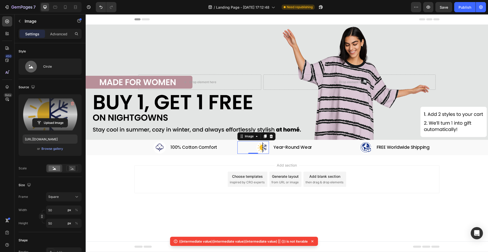
click at [223, 161] on div "Add section Choose templates inspired by CRO experts Generate layout from URL o…" at bounding box center [287, 186] width 402 height 62
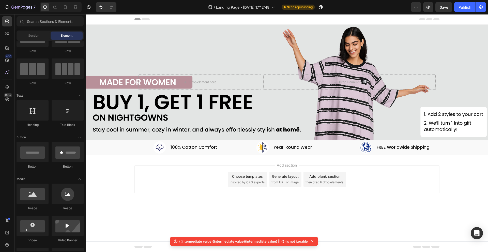
click at [102, 161] on div "Add section Choose templates inspired by CRO experts Generate layout from URL o…" at bounding box center [287, 186] width 402 height 62
click at [138, 100] on div "Background Image" at bounding box center [287, 82] width 402 height 115
click at [126, 171] on div "Add section Choose templates inspired by CRO experts Generate layout from URL o…" at bounding box center [287, 186] width 402 height 62
click at [310, 239] on icon at bounding box center [312, 240] width 5 height 5
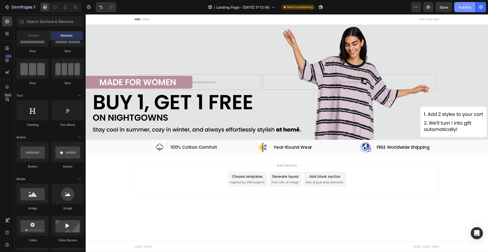
click at [464, 9] on div "Publish" at bounding box center [464, 7] width 13 height 5
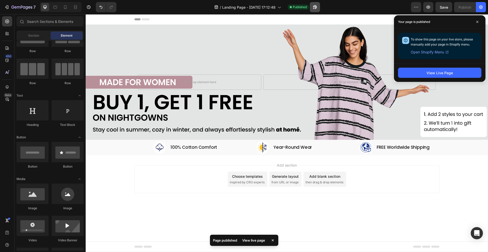
click at [323, 6] on div "/ Landing Page - Aug 27, 17:12:48 Published" at bounding box center [265, 7] width 290 height 10
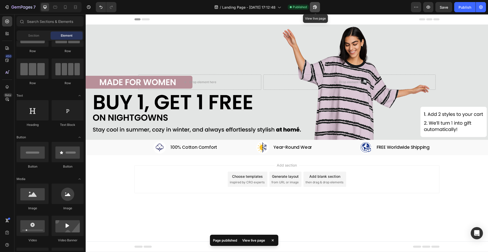
click at [318, 6] on button "button" at bounding box center [315, 7] width 10 height 10
